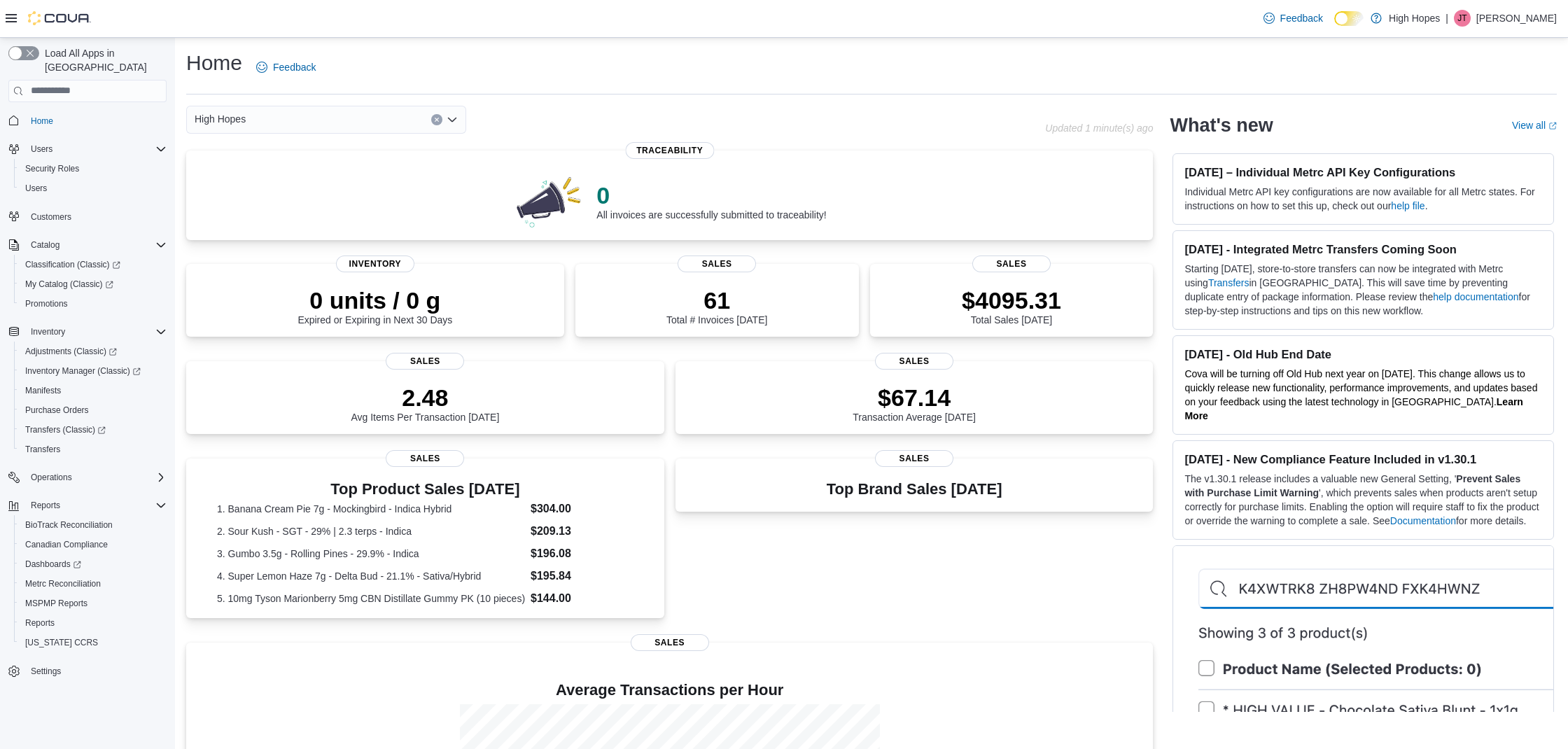
click at [836, 63] on div "Home Feedback" at bounding box center [871, 67] width 1370 height 37
click at [59, 598] on span "MSPMP Reports" at bounding box center [56, 603] width 63 height 12
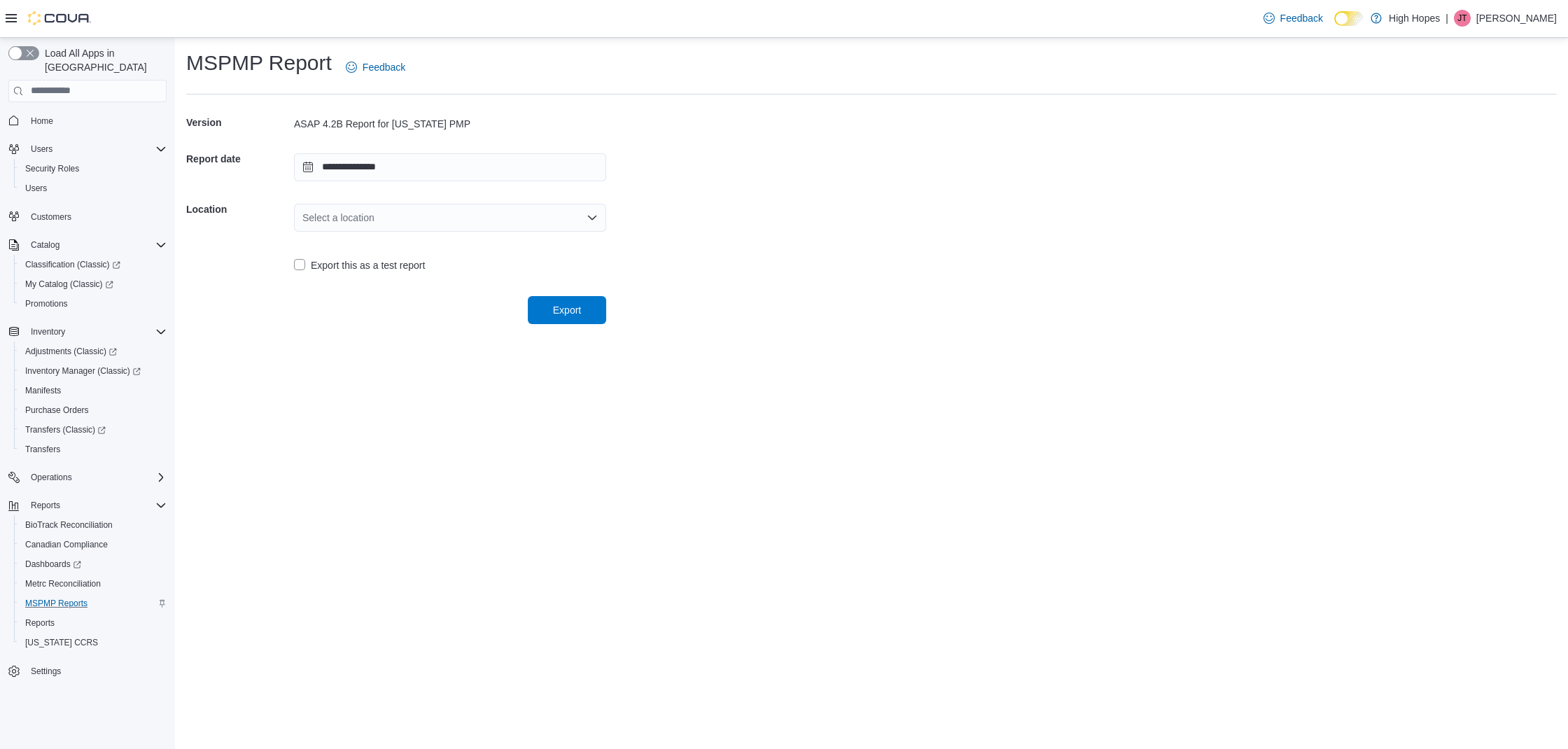
click at [597, 216] on icon "Open list of options" at bounding box center [592, 217] width 12 height 12
click at [366, 262] on span "[STREET_ADDRESS]" at bounding box center [459, 261] width 279 height 14
click at [594, 303] on span "Export" at bounding box center [567, 308] width 62 height 28
